Goal: Task Accomplishment & Management: Manage account settings

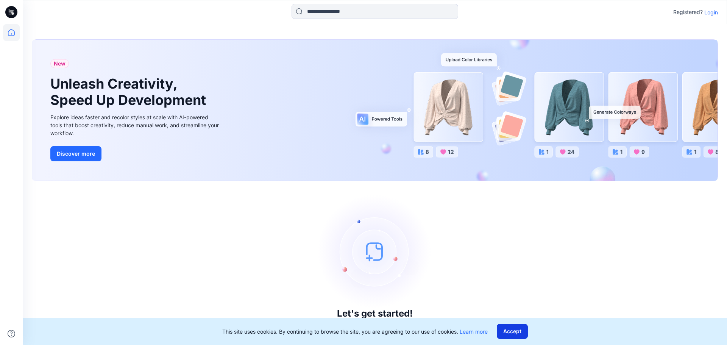
click at [515, 335] on button "Accept" at bounding box center [512, 331] width 31 height 15
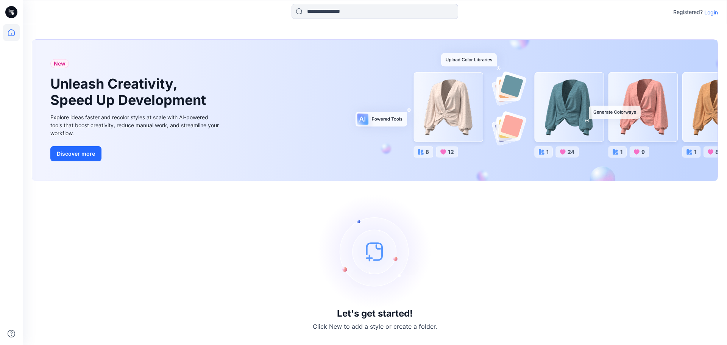
click at [714, 13] on p "Login" at bounding box center [711, 12] width 14 height 8
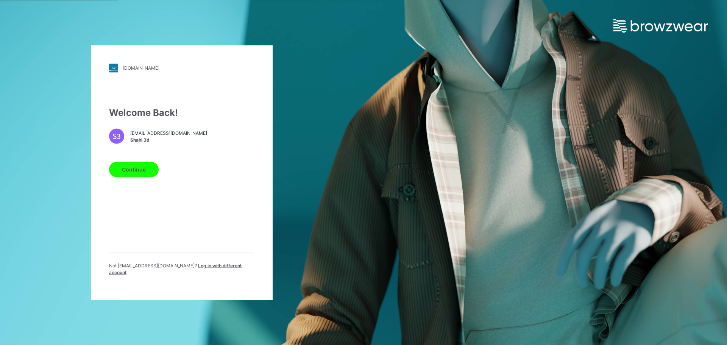
click at [134, 170] on button "Continue" at bounding box center [134, 169] width 50 height 15
click at [136, 175] on button "Continue" at bounding box center [134, 169] width 50 height 15
click at [150, 134] on span "[EMAIL_ADDRESS][DOMAIN_NAME]" at bounding box center [168, 133] width 77 height 7
click at [131, 170] on button "Continue" at bounding box center [134, 169] width 50 height 15
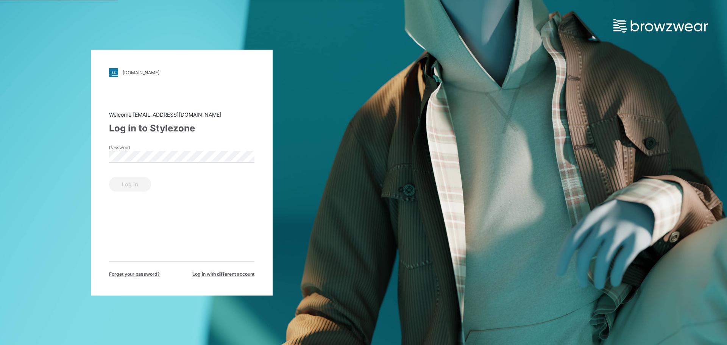
click at [173, 150] on div "Password" at bounding box center [181, 155] width 145 height 23
click at [142, 186] on button "Log in" at bounding box center [130, 183] width 42 height 15
